Goal: Task Accomplishment & Management: Manage account settings

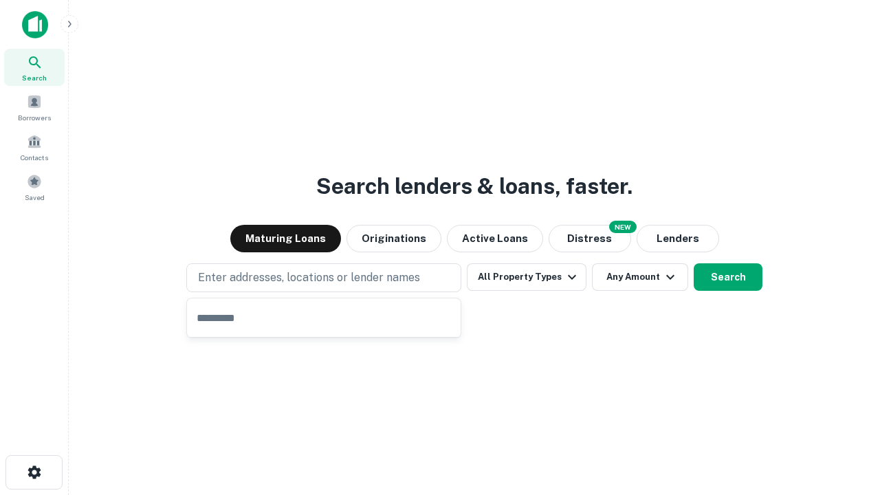
type input "**********"
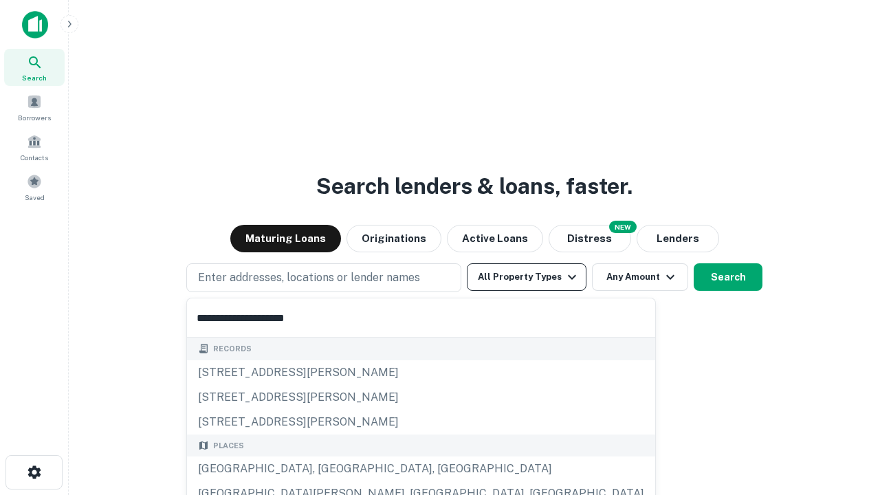
click at [329, 469] on div "[GEOGRAPHIC_DATA], [GEOGRAPHIC_DATA], [GEOGRAPHIC_DATA]" at bounding box center [421, 469] width 468 height 25
click at [527, 277] on button "All Property Types" at bounding box center [527, 277] width 120 height 28
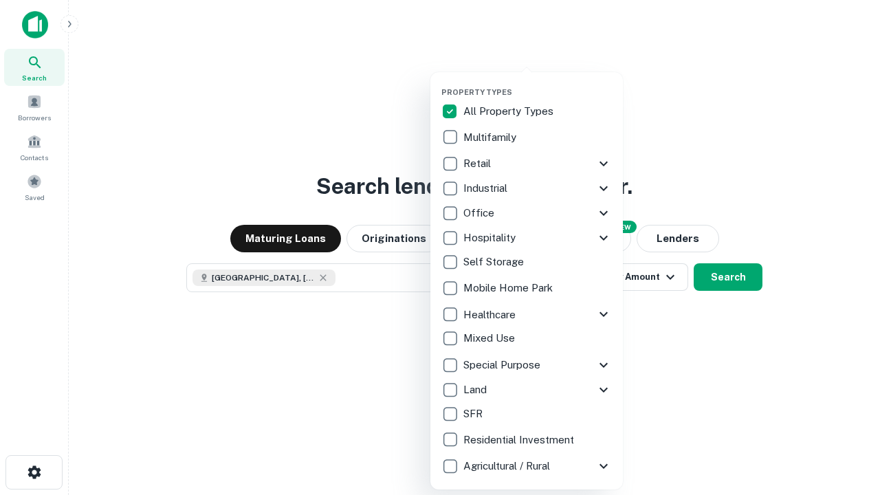
click at [538, 83] on button "button" at bounding box center [538, 83] width 193 height 1
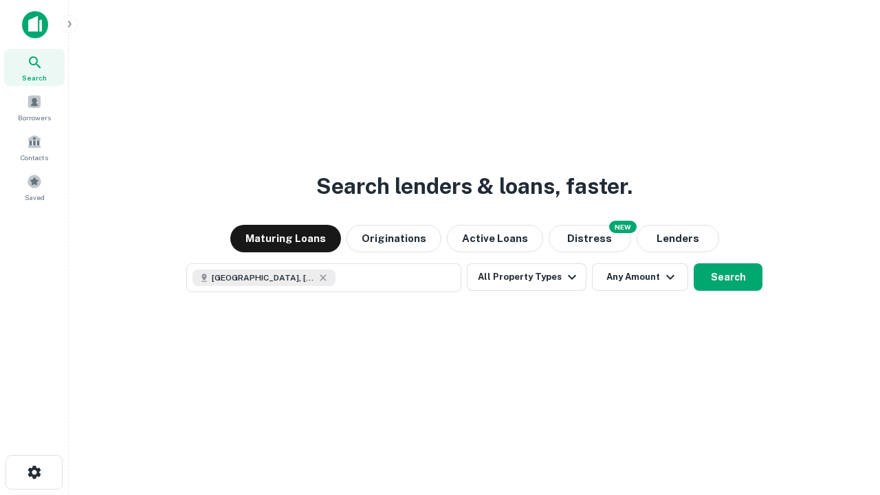
scroll to position [22, 0]
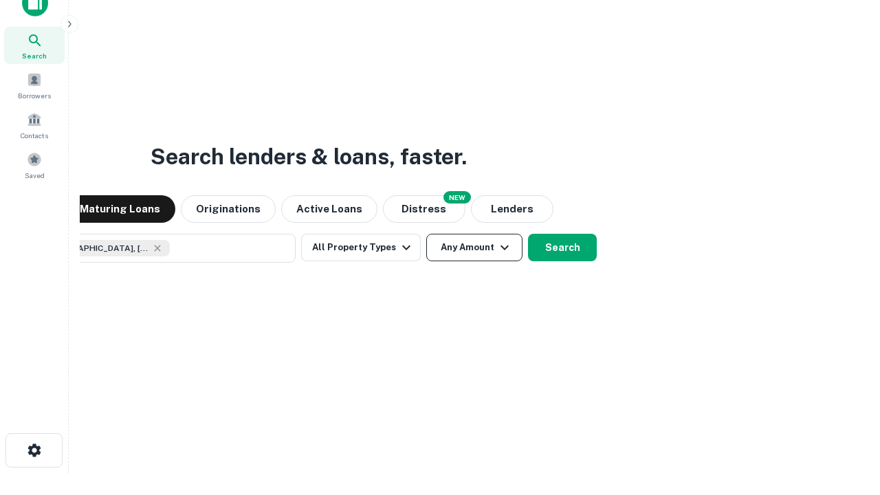
click at [426, 234] on button "Any Amount" at bounding box center [474, 248] width 96 height 28
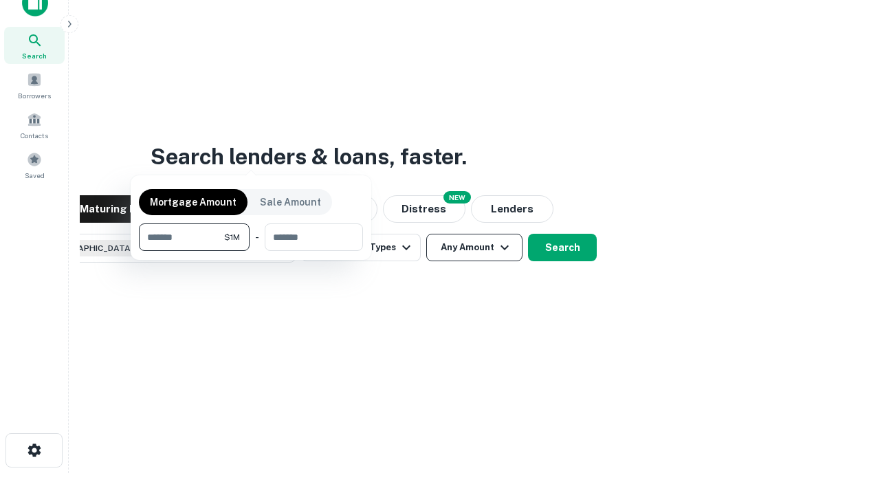
scroll to position [99, 389]
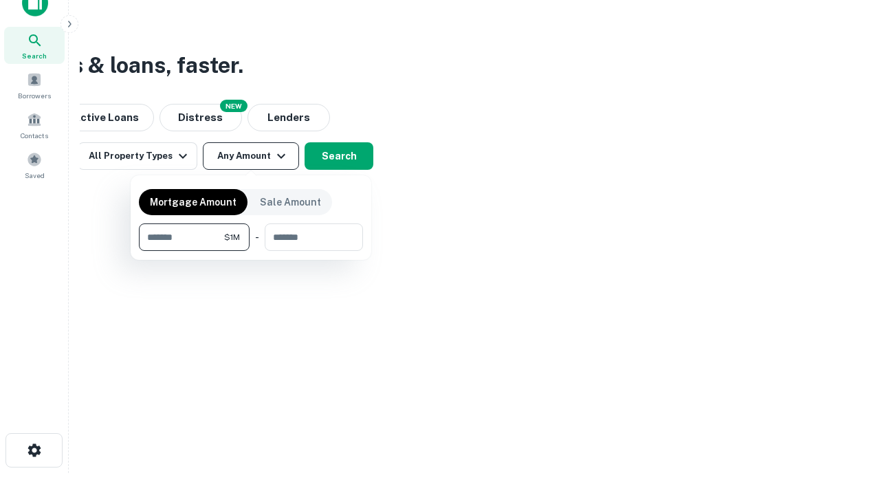
type input "*******"
click at [251, 251] on button "button" at bounding box center [251, 251] width 224 height 1
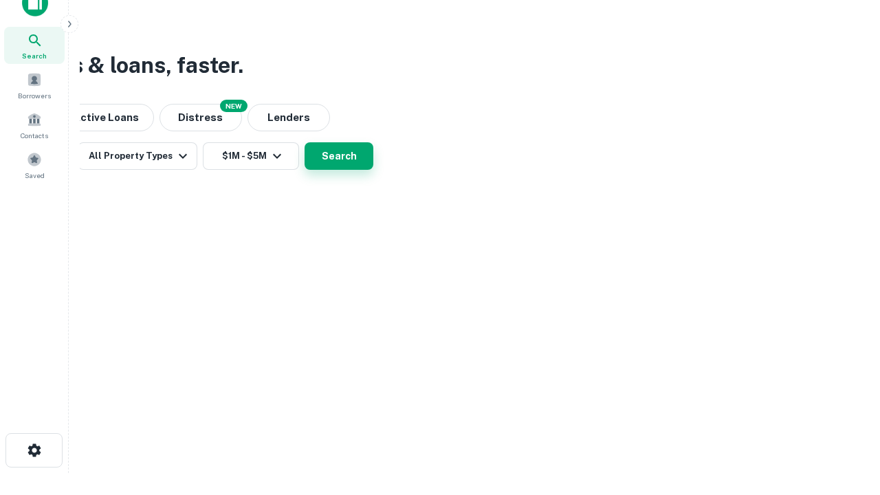
click at [373, 170] on button "Search" at bounding box center [339, 156] width 69 height 28
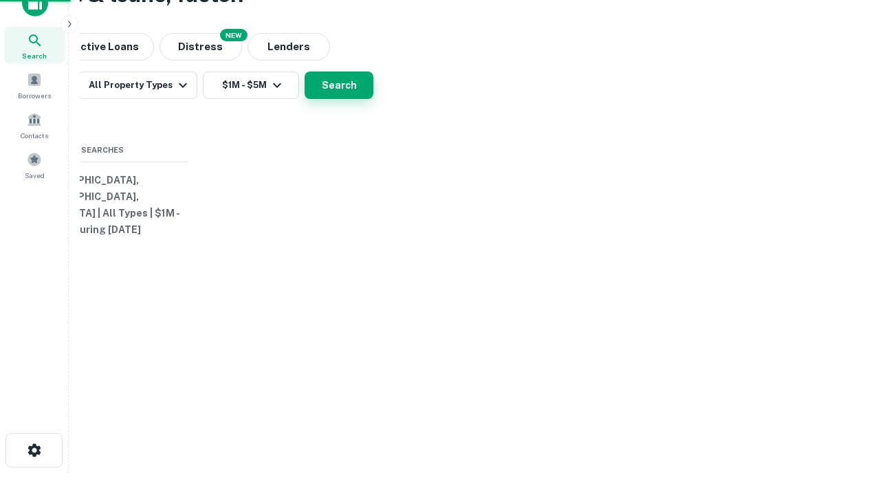
scroll to position [0, 254]
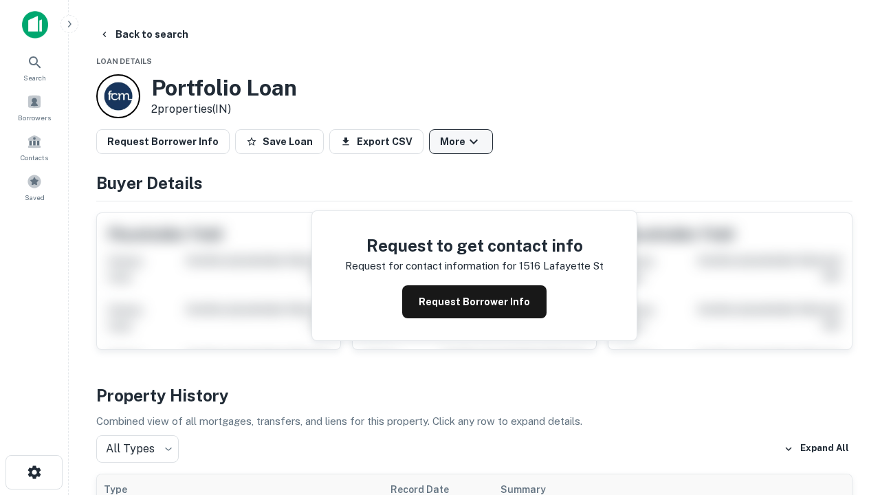
click at [461, 142] on button "More" at bounding box center [461, 141] width 64 height 25
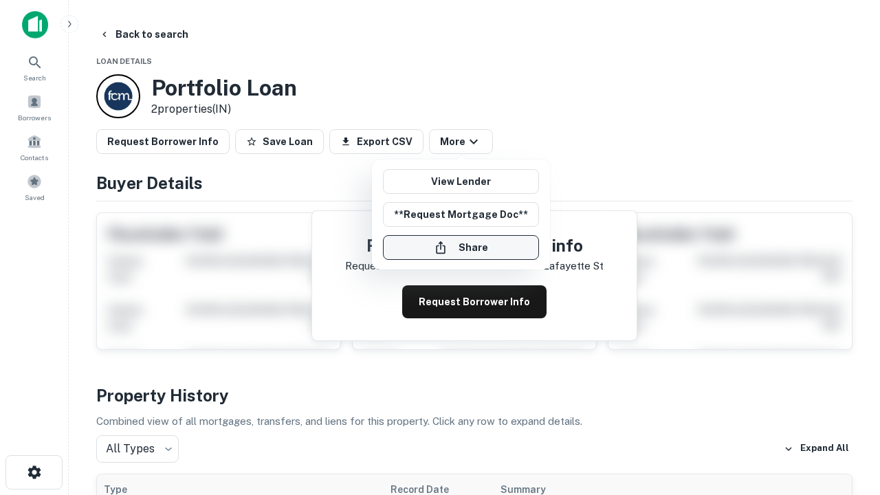
click at [461, 248] on button "Share" at bounding box center [461, 247] width 156 height 25
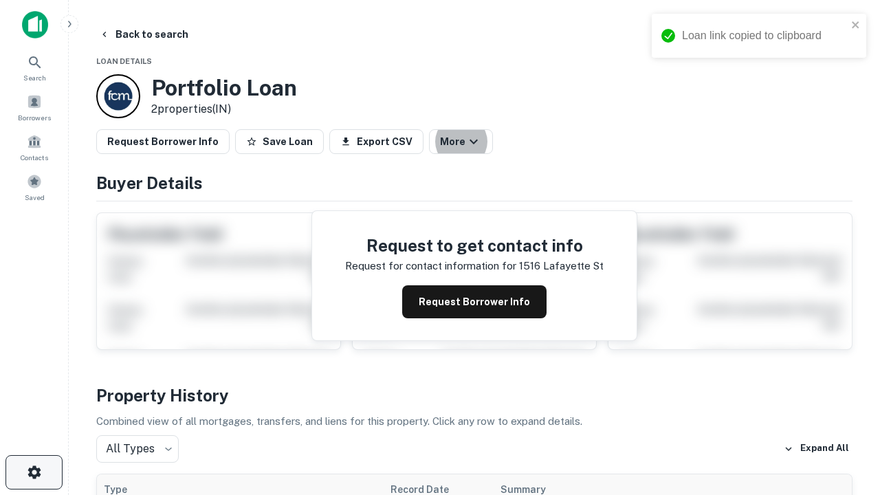
click at [34, 472] on icon "button" at bounding box center [34, 472] width 17 height 17
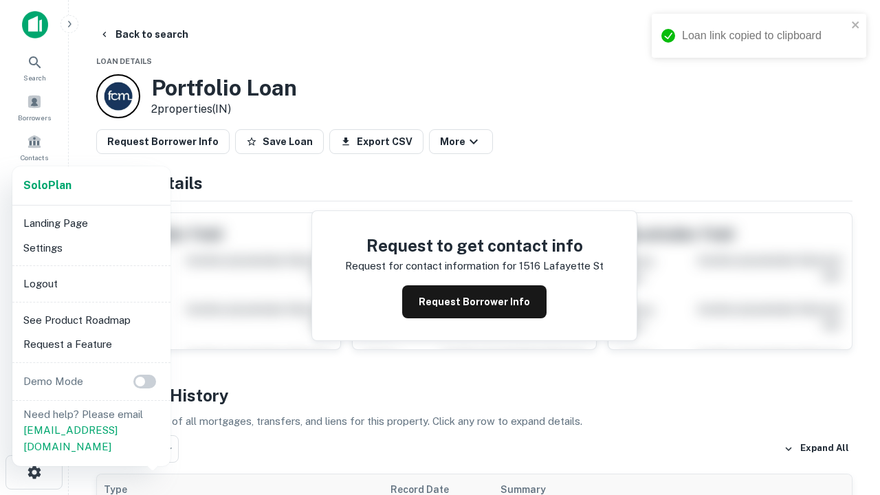
click at [91, 283] on li "Logout" at bounding box center [91, 284] width 147 height 25
